Goal: Transaction & Acquisition: Purchase product/service

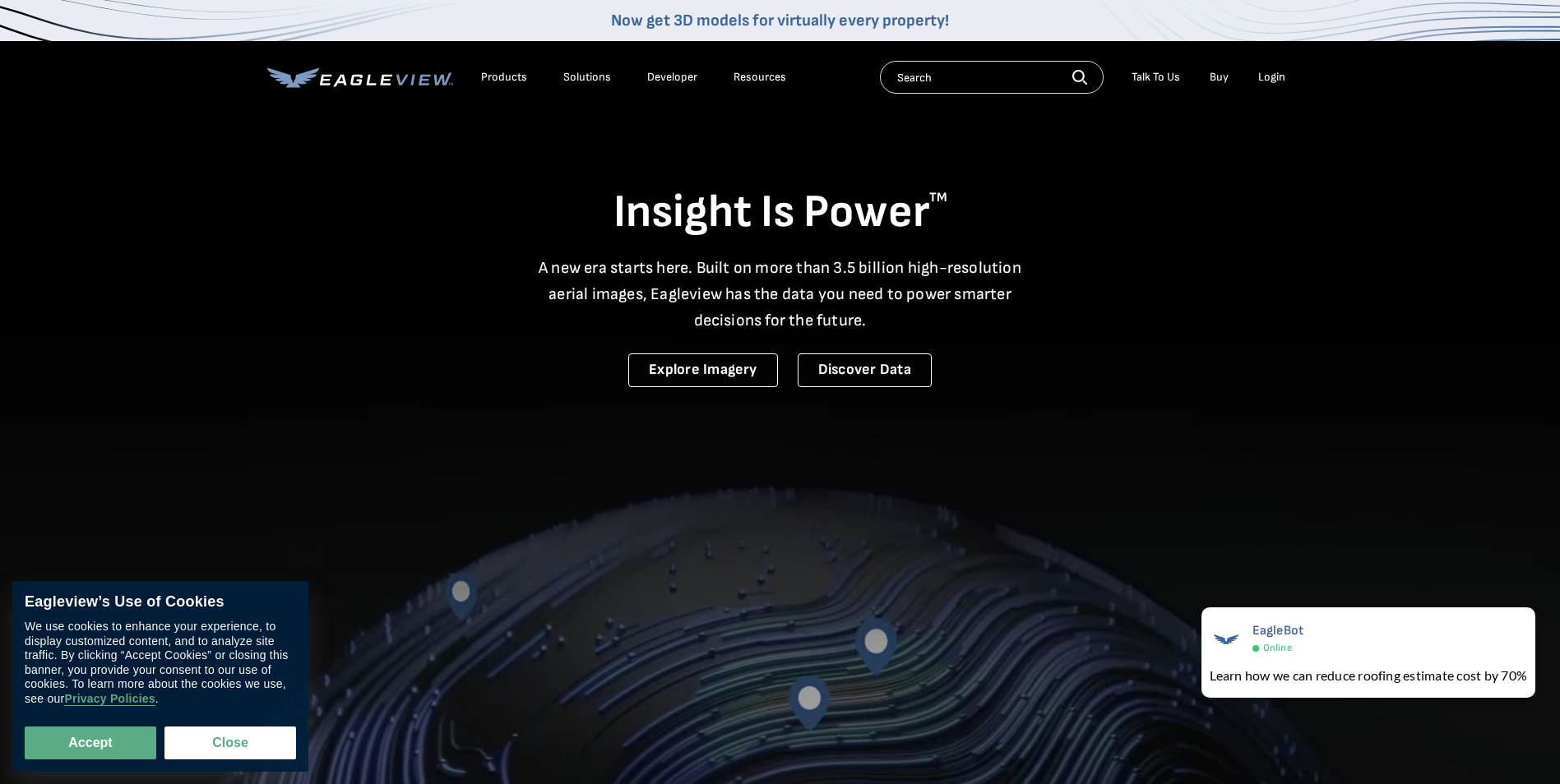
click at [1273, 76] on div "Login" at bounding box center [1271, 77] width 27 height 15
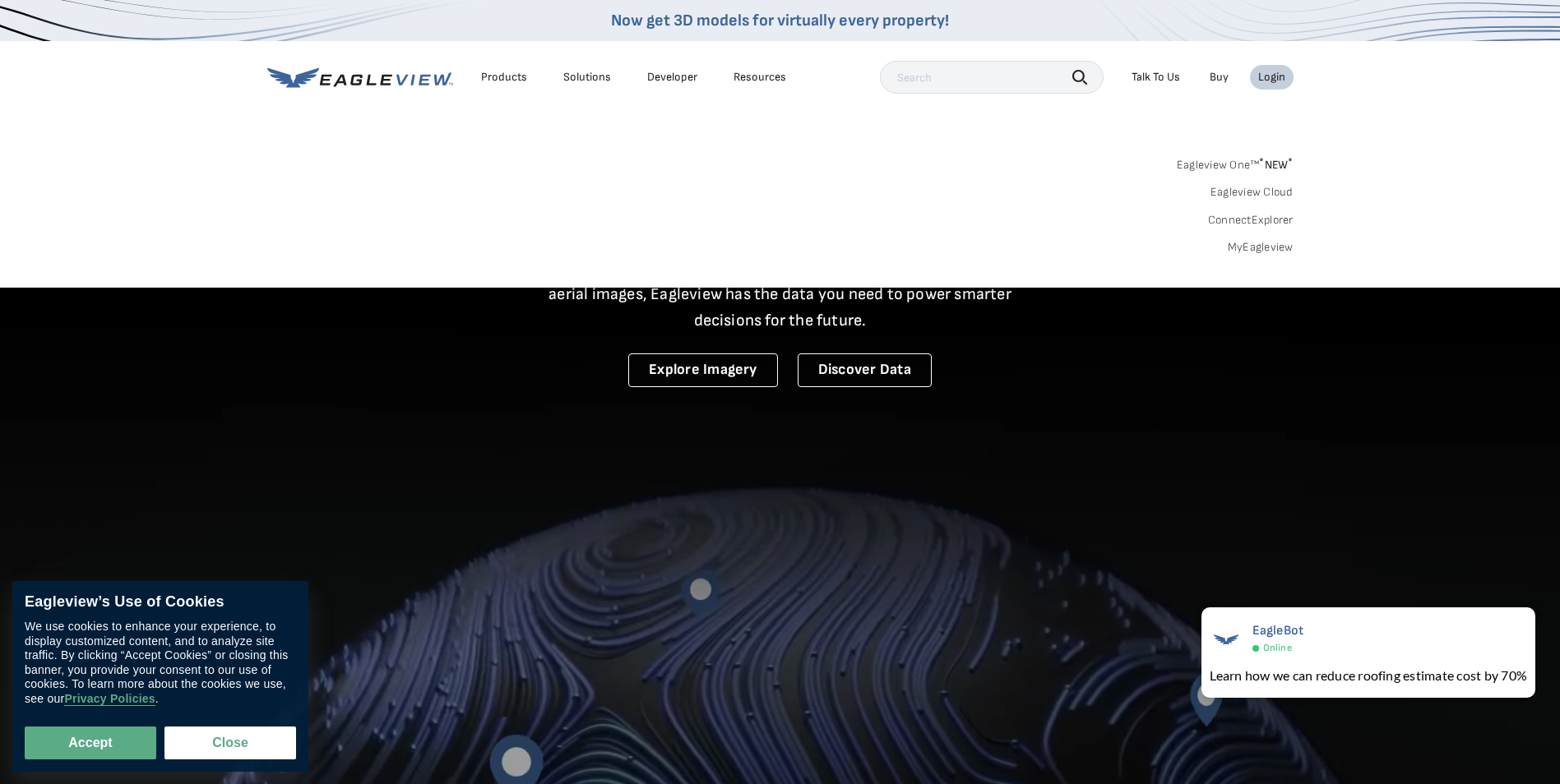
click at [1269, 244] on link "MyEagleview" at bounding box center [1261, 247] width 66 height 15
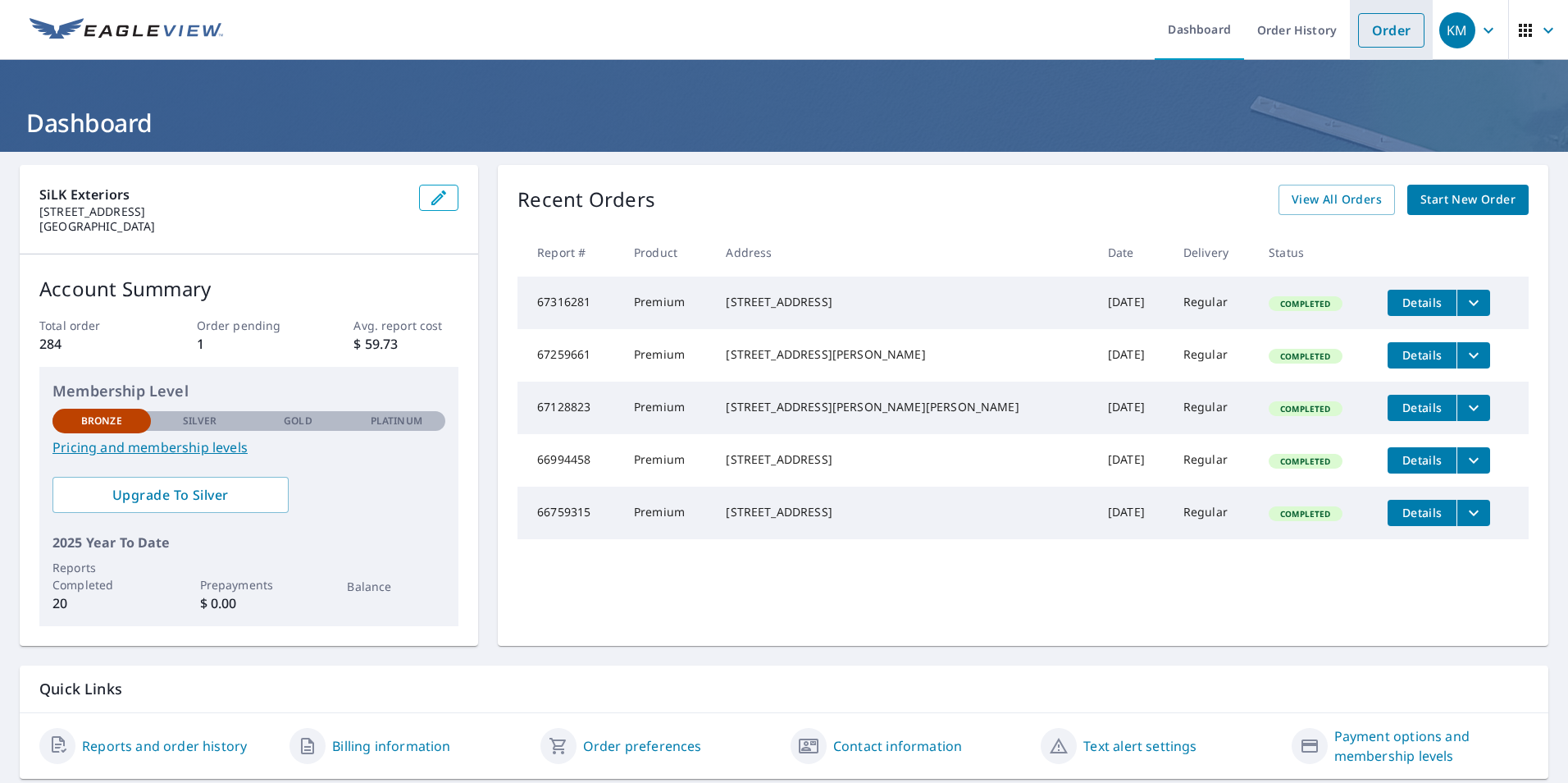
click at [1388, 24] on link "Order" at bounding box center [1391, 30] width 66 height 35
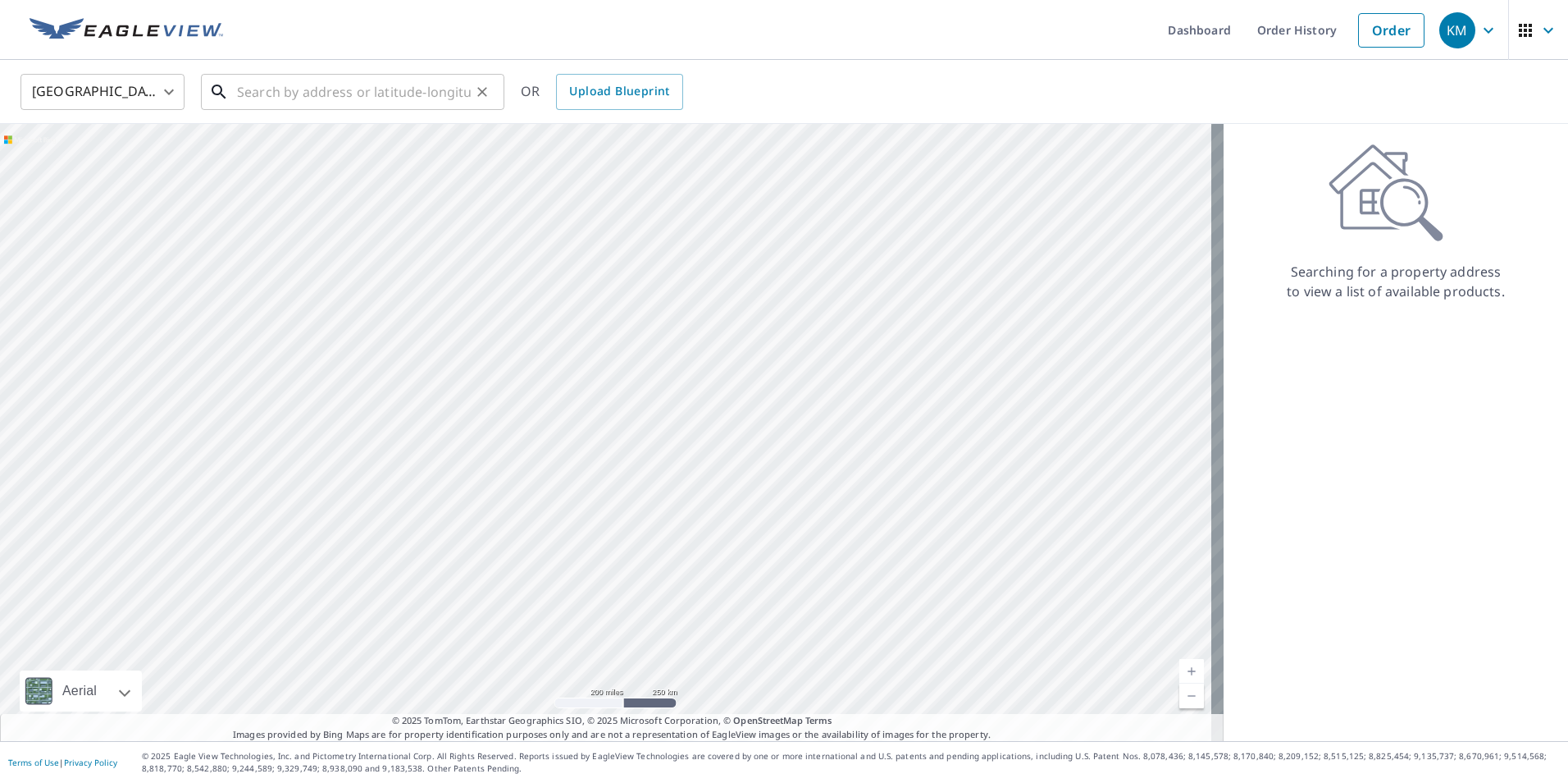
click at [364, 78] on input "text" at bounding box center [354, 92] width 234 height 46
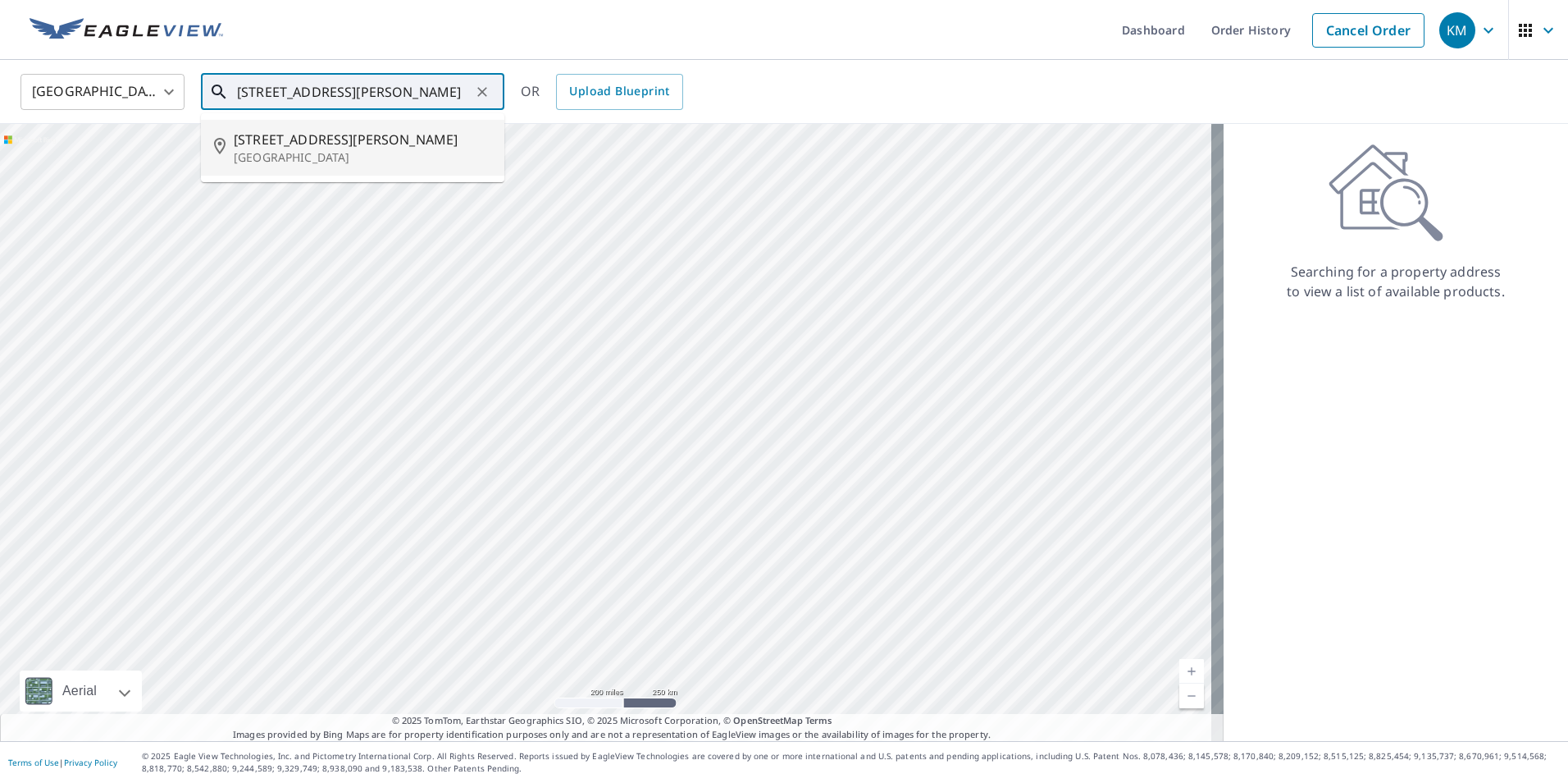
click at [323, 139] on span "3734 Looper Rdg" at bounding box center [362, 140] width 257 height 20
type input "3734 Looper Rdg Gainesville, GA 30506"
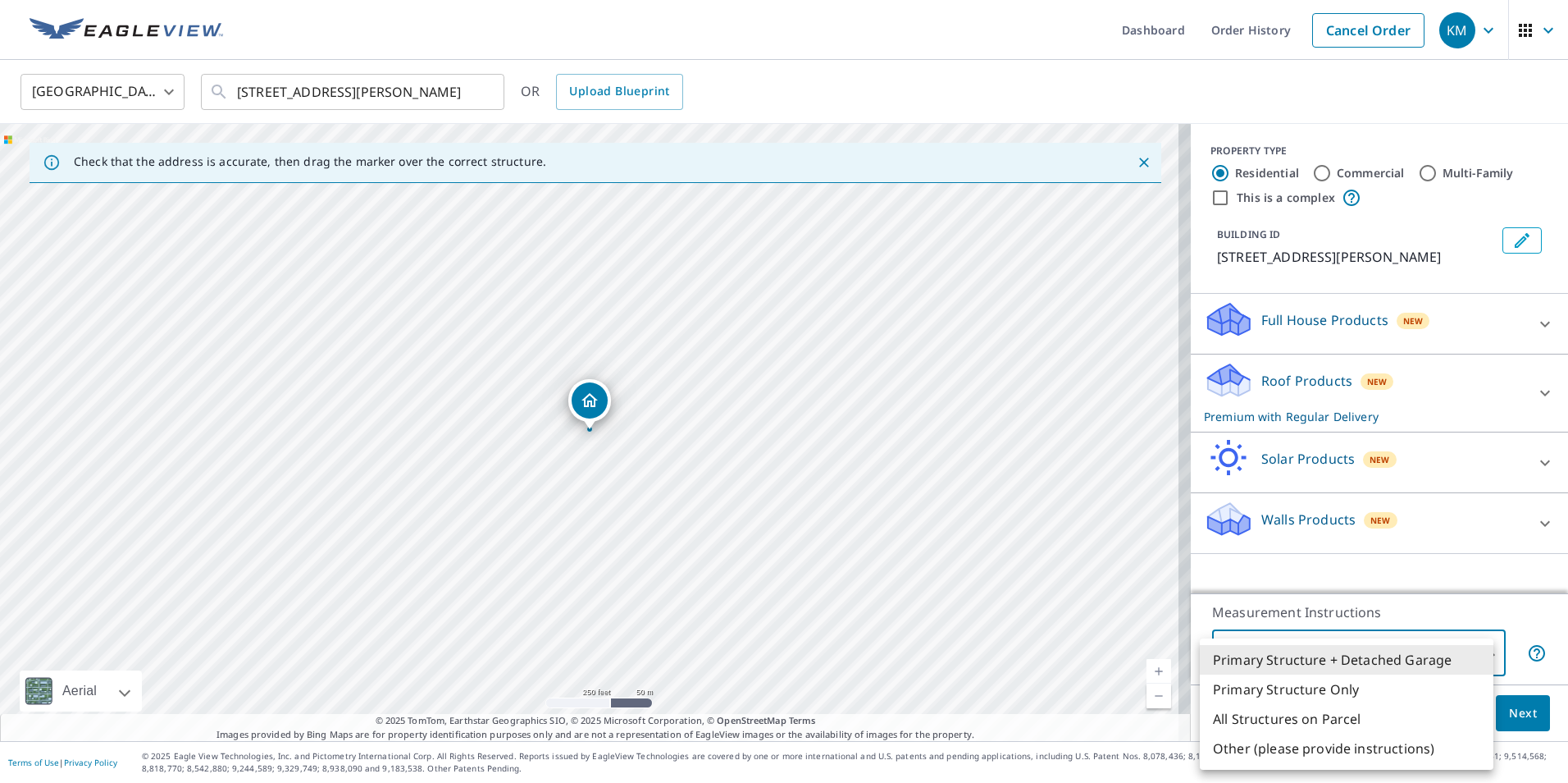
click at [1477, 654] on body "KM KM Dashboard Order History Cancel Order KM United States US ​ 3734 Looper Rd…" at bounding box center [784, 392] width 1568 height 783
click at [1394, 683] on li "Primary Structure Only" at bounding box center [1347, 689] width 294 height 30
type input "2"
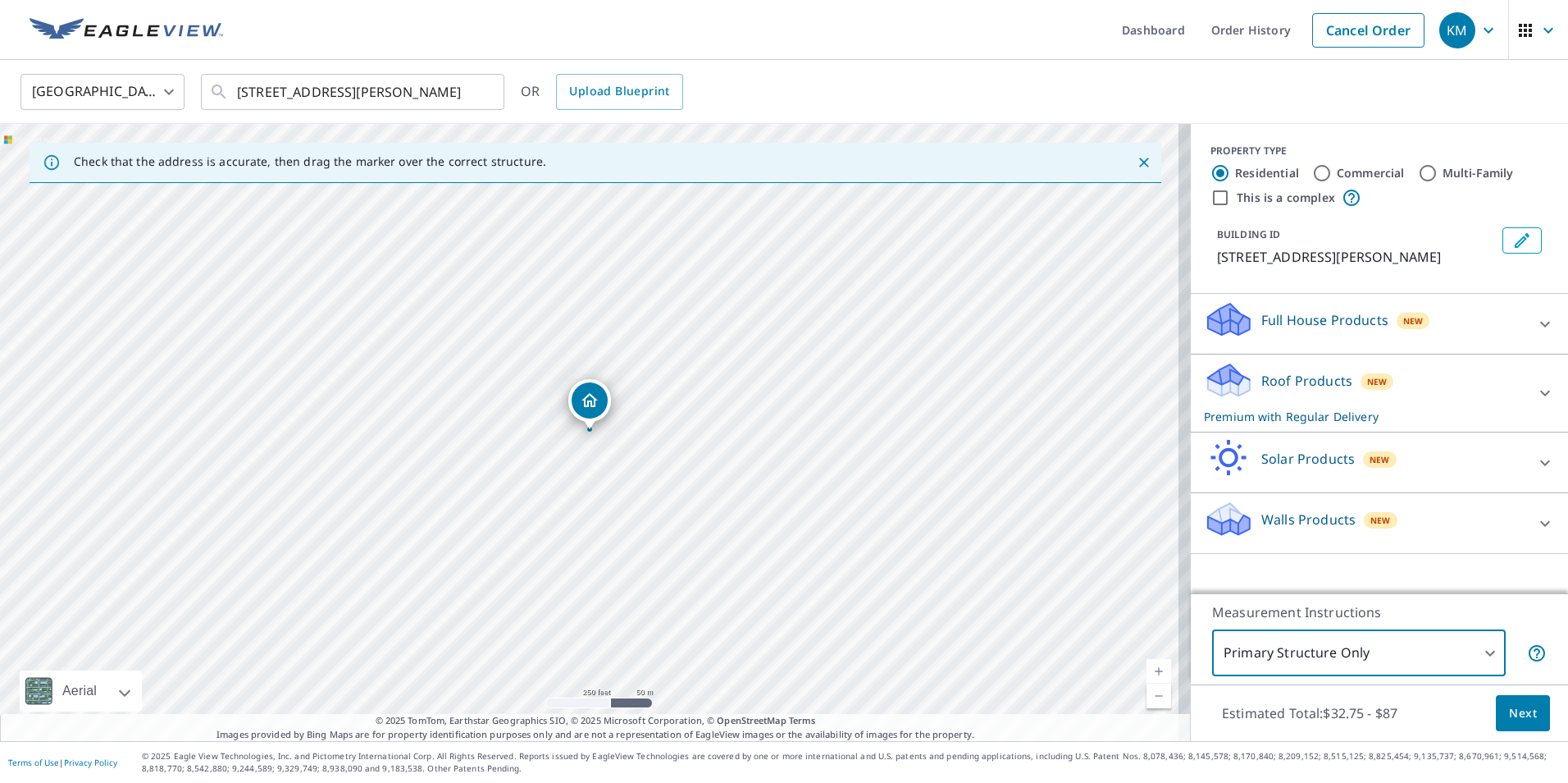
click at [1510, 705] on span "Next" at bounding box center [1524, 713] width 28 height 21
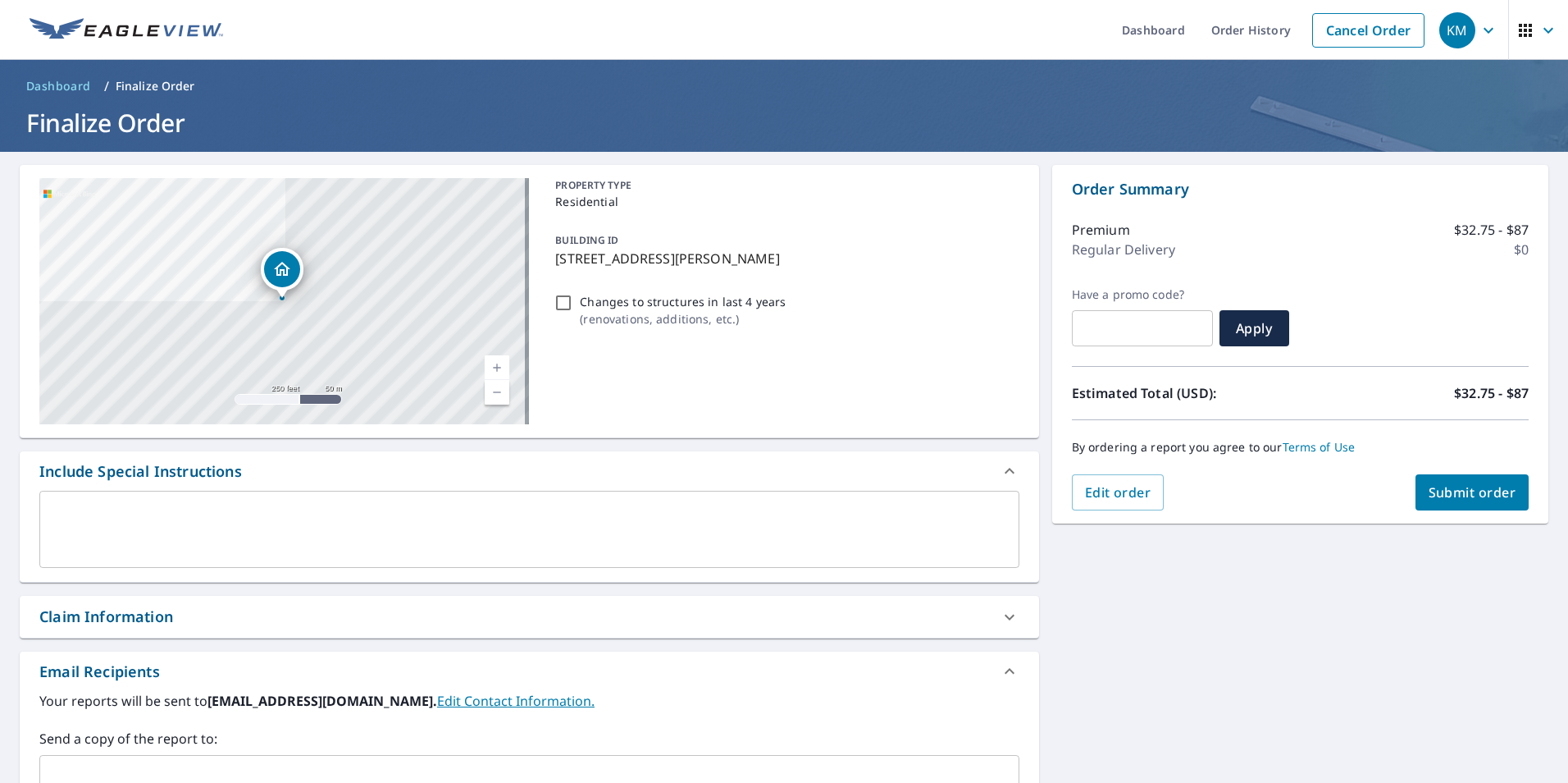
click at [1482, 479] on button "Submit order" at bounding box center [1473, 492] width 114 height 36
checkbox input "true"
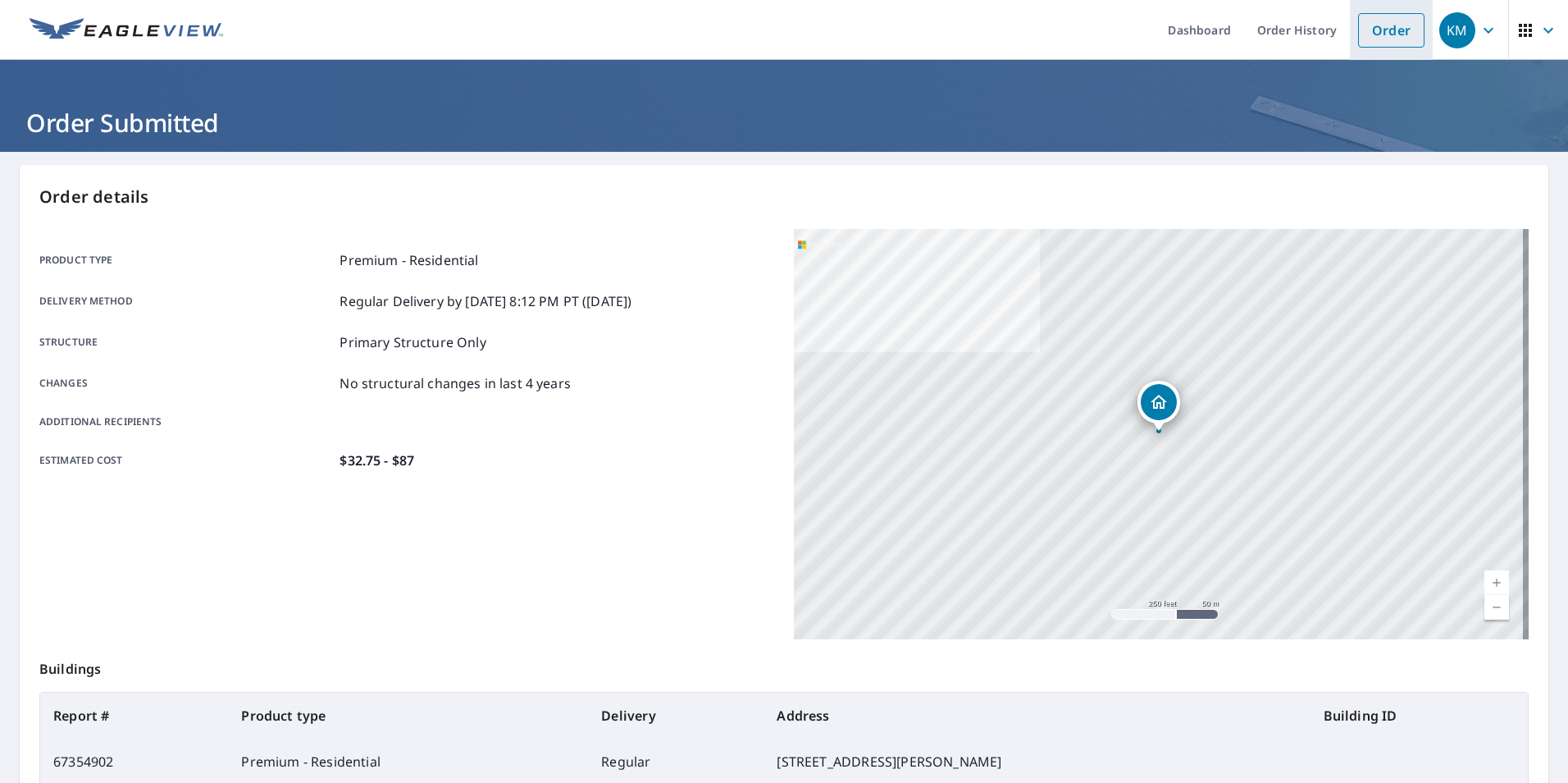
click at [1368, 26] on link "Order" at bounding box center [1391, 30] width 66 height 35
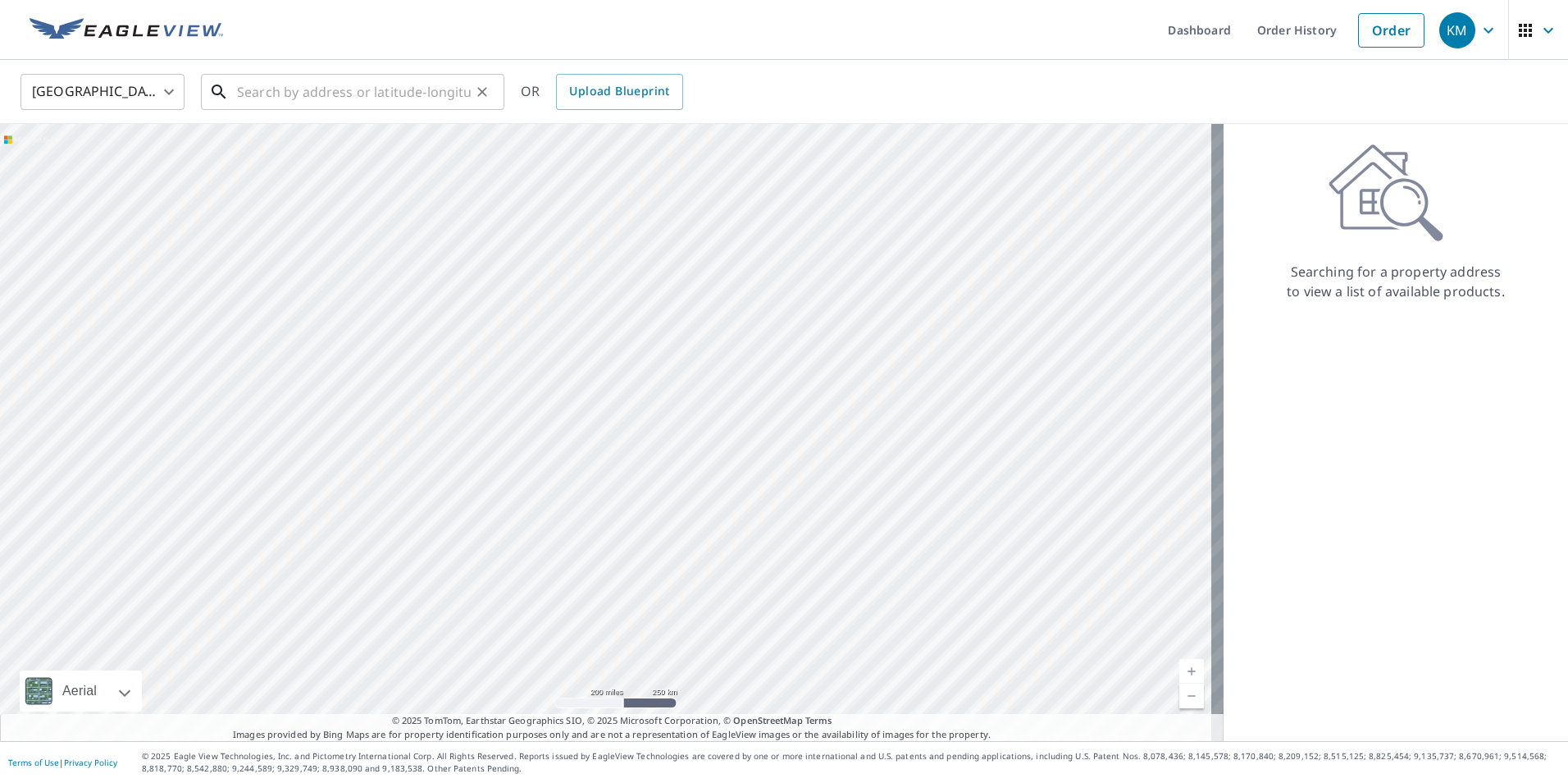
click at [328, 93] on input "text" at bounding box center [354, 92] width 234 height 46
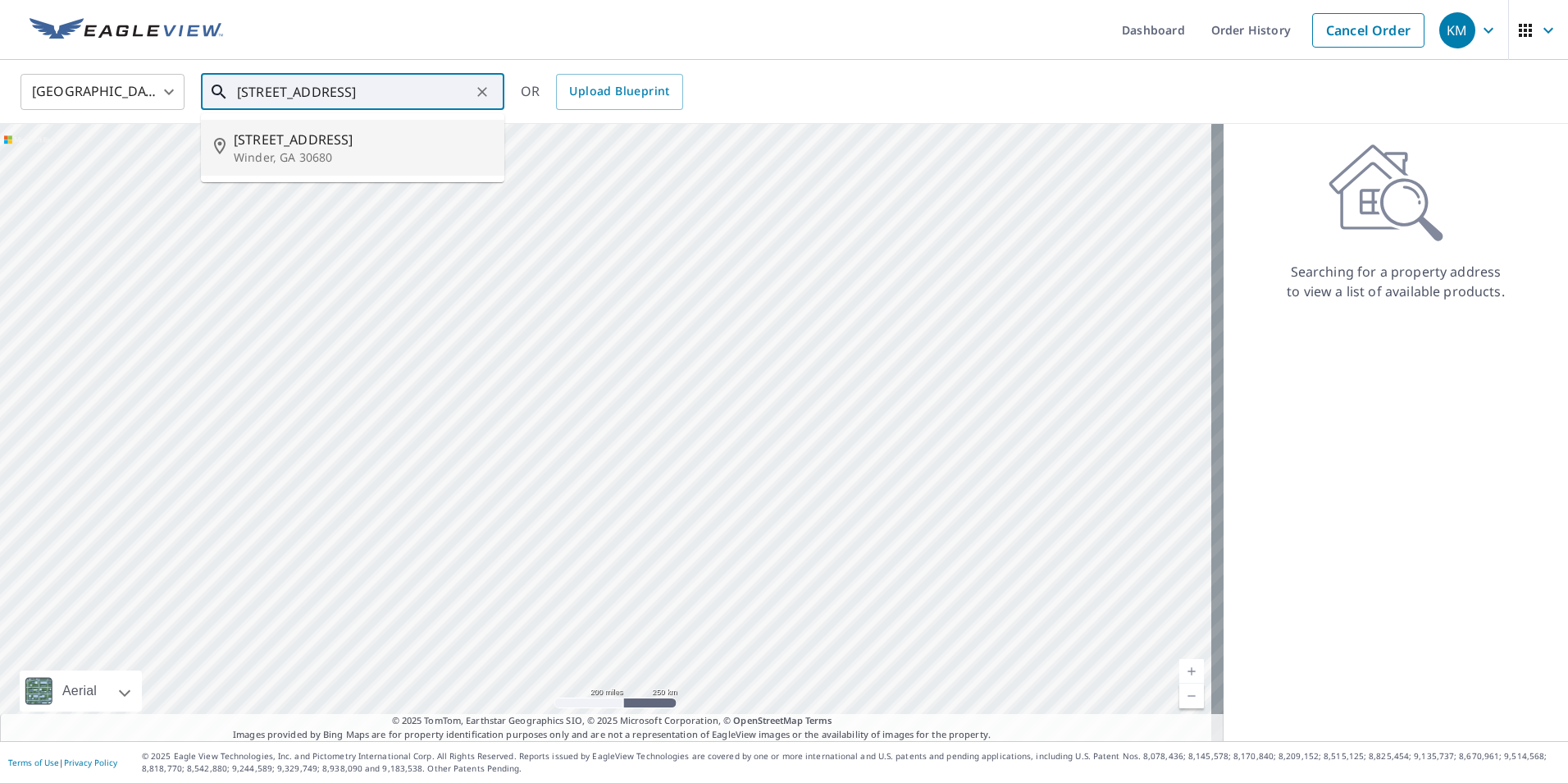
click at [310, 158] on p "Winder, GA 30680" at bounding box center [362, 157] width 257 height 17
type input "424 Highway 211 NW Winder, GA 30680"
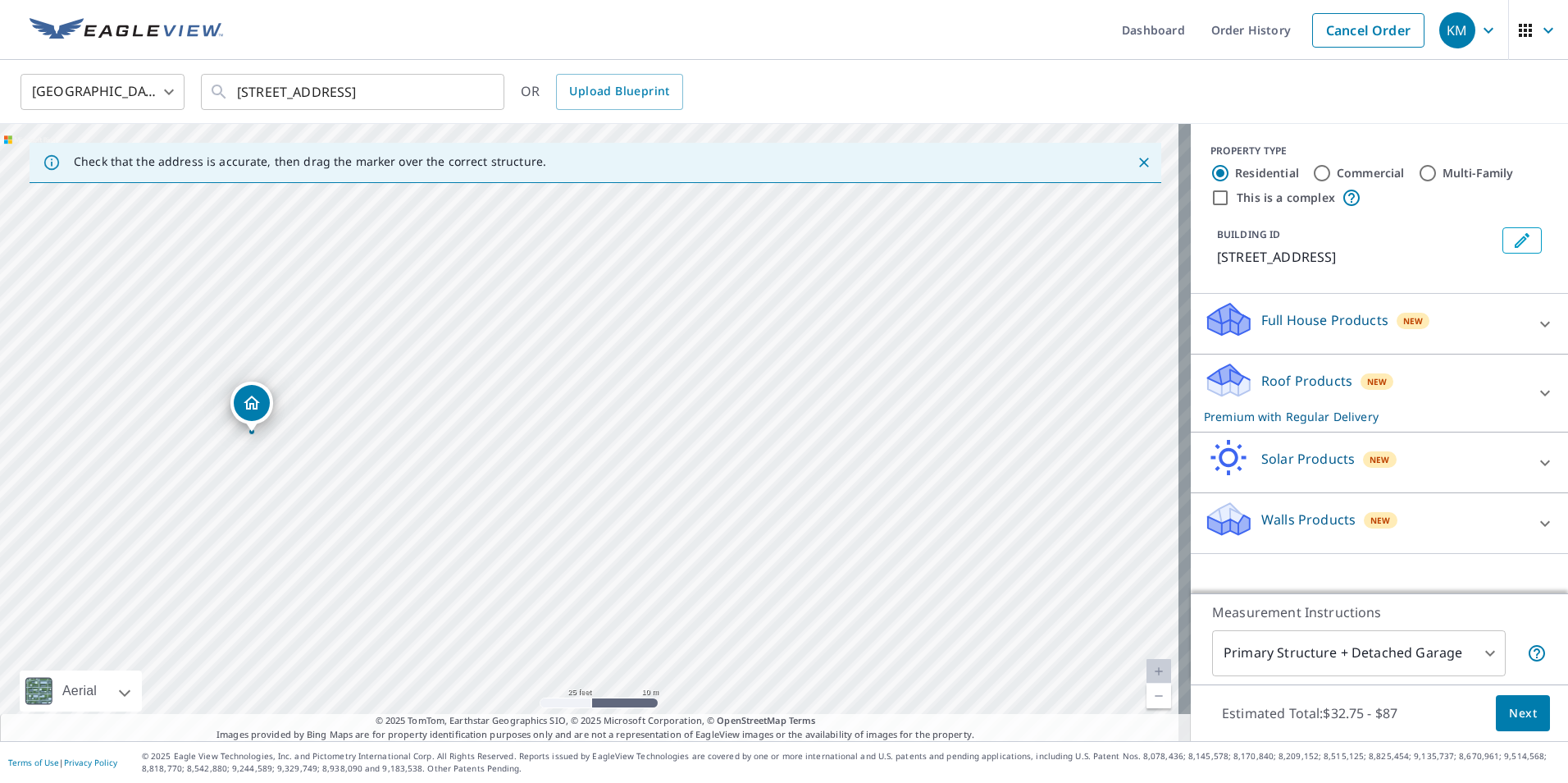
drag, startPoint x: 636, startPoint y: 277, endPoint x: 473, endPoint y: 336, distance: 173.3
click at [473, 336] on div "424 Highway 211 NW Winder, GA 30680" at bounding box center [595, 433] width 1192 height 617
click at [1478, 654] on body "KM KM Dashboard Order History Cancel Order KM United States US ​ 424 Highway 21…" at bounding box center [784, 392] width 1568 height 783
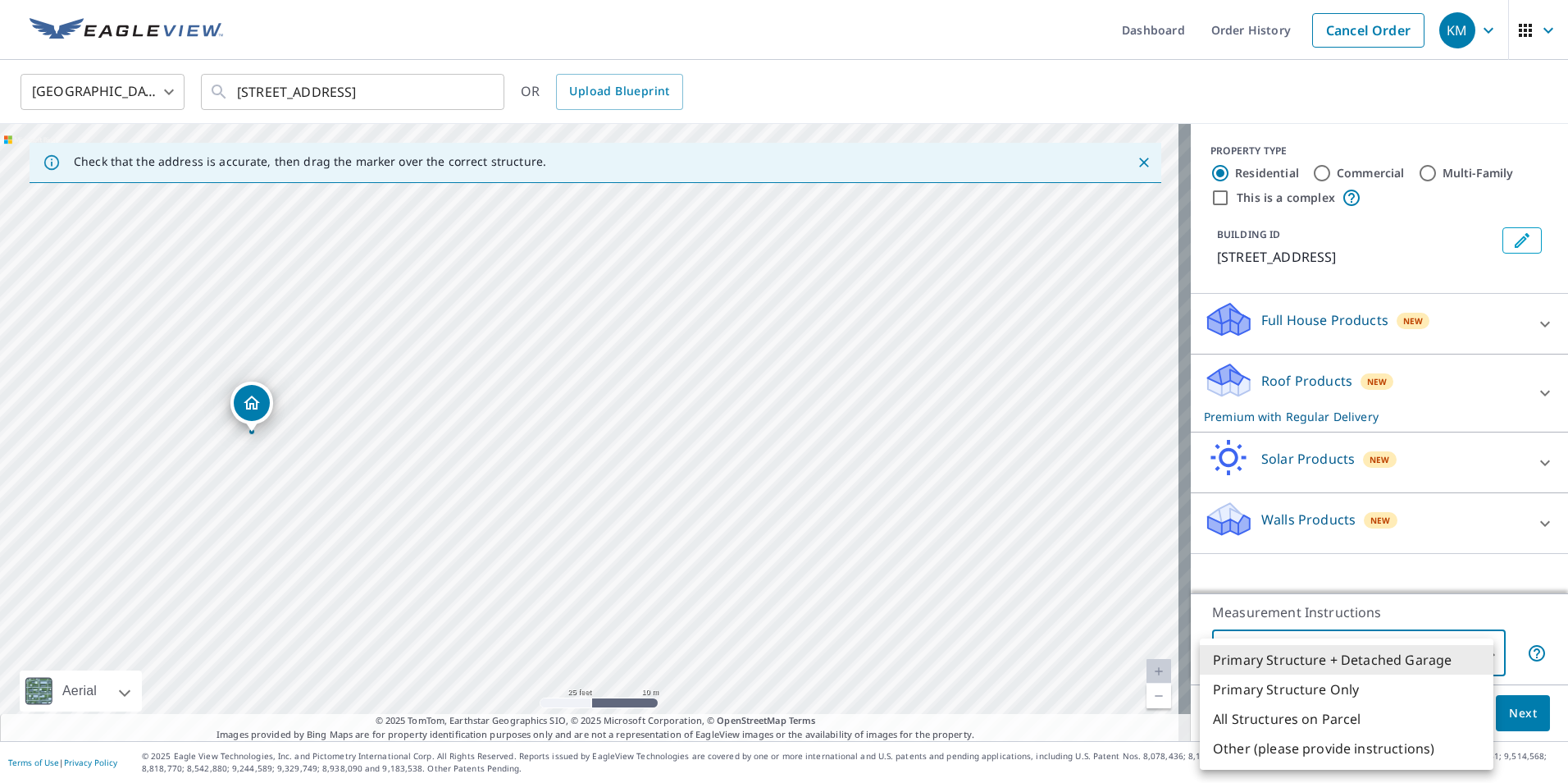
click at [1308, 688] on li "Primary Structure Only" at bounding box center [1347, 689] width 294 height 30
type input "2"
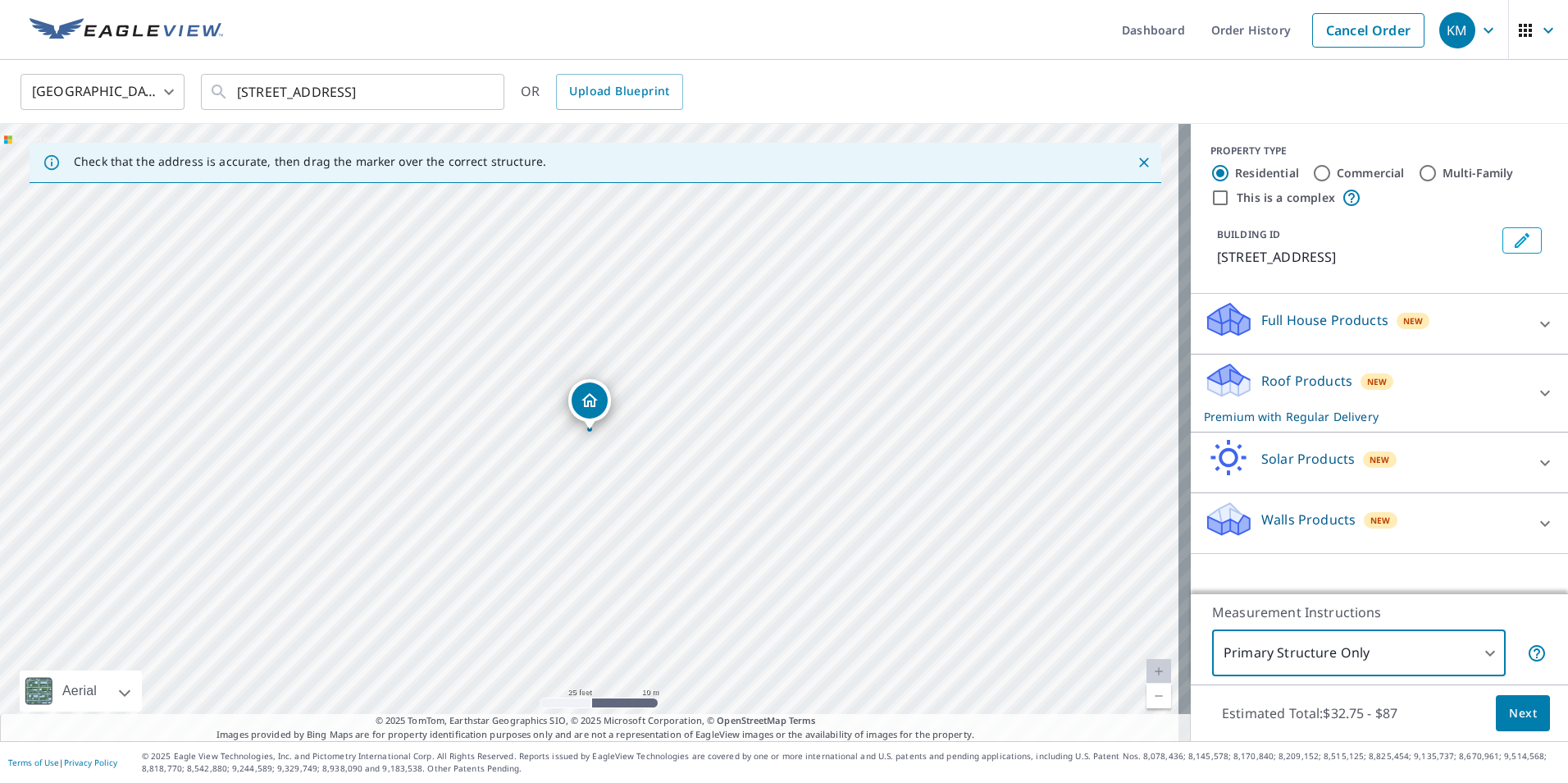
click at [1512, 710] on span "Next" at bounding box center [1524, 713] width 28 height 21
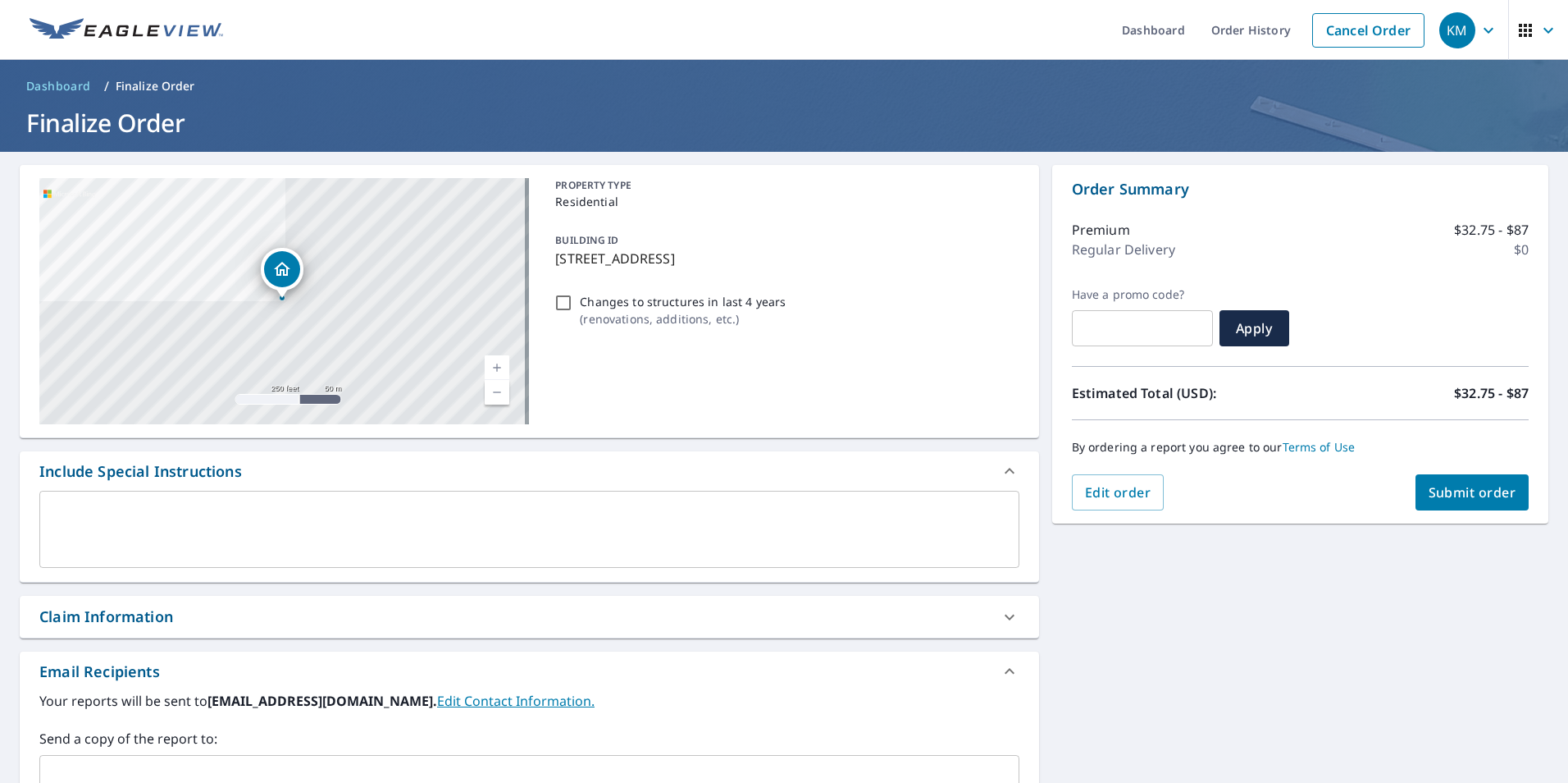
click at [1449, 485] on span "Submit order" at bounding box center [1472, 492] width 88 height 18
checkbox input "true"
